Goal: Task Accomplishment & Management: Manage account settings

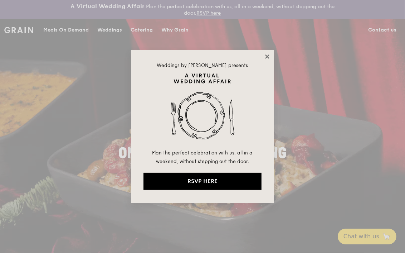
click at [268, 56] on icon at bounding box center [267, 56] width 4 height 4
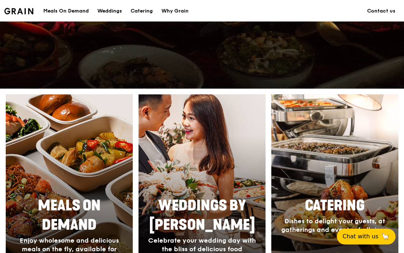
scroll to position [108, 0]
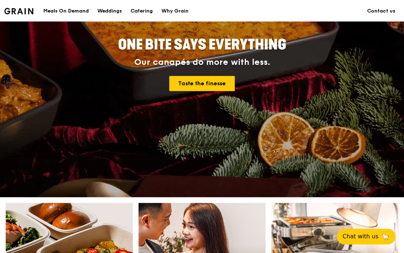
click at [68, 9] on div "Meals On Demand" at bounding box center [65, 10] width 45 height 21
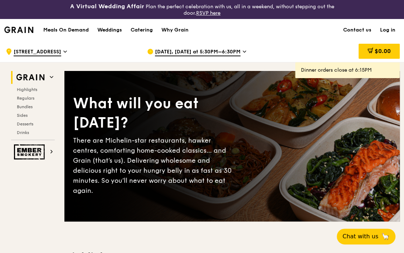
click at [388, 32] on link "Log in" at bounding box center [388, 29] width 24 height 21
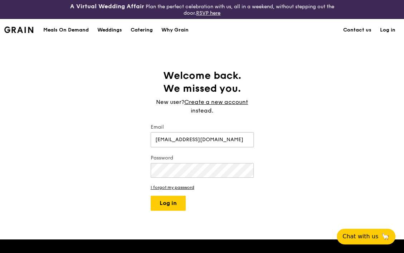
type input "[EMAIL_ADDRESS][DOMAIN_NAME]"
drag, startPoint x: 168, startPoint y: 212, endPoint x: 168, endPoint y: 203, distance: 9.3
click at [168, 212] on div "A Virtual Wedding Affair Plan the perfect celebration with us, all in a weekend…" at bounding box center [202, 225] width 404 height 451
click at [168, 202] on button "Log in" at bounding box center [168, 202] width 35 height 15
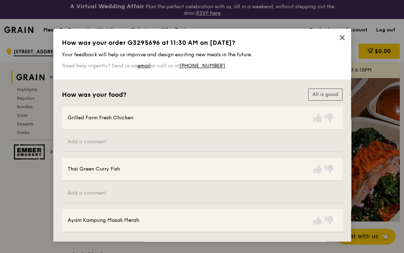
click at [342, 36] on icon at bounding box center [342, 37] width 4 height 4
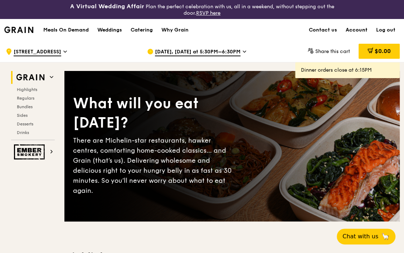
click at [350, 30] on link "Account" at bounding box center [357, 29] width 30 height 21
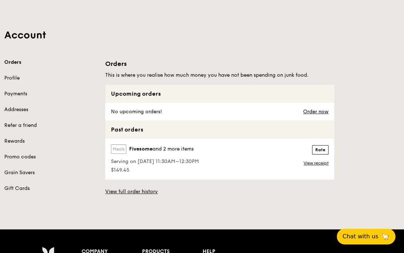
scroll to position [54, 0]
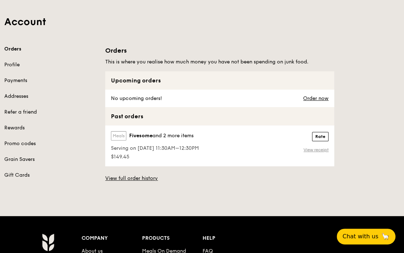
click at [312, 148] on link "View receipt" at bounding box center [316, 150] width 25 height 6
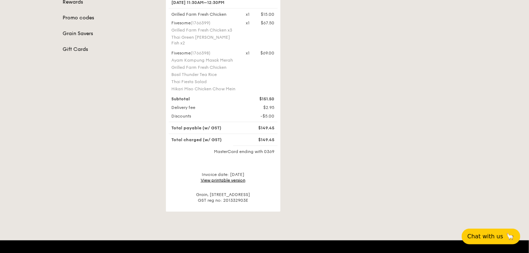
scroll to position [217, 0]
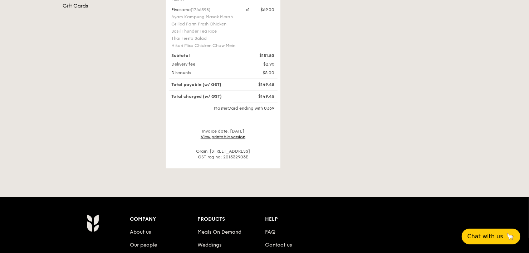
click at [241, 134] on link "View printable version" at bounding box center [223, 136] width 45 height 5
